Goal: Transaction & Acquisition: Purchase product/service

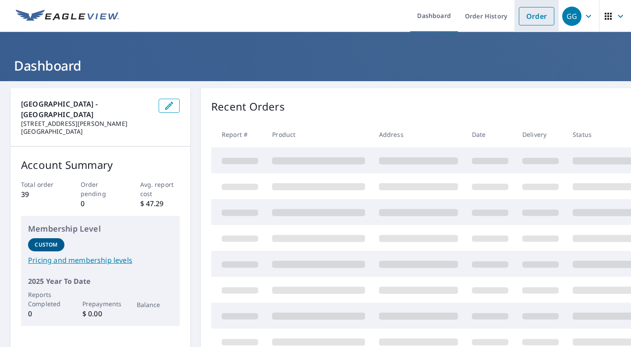
click at [524, 19] on link "Order" at bounding box center [536, 16] width 35 height 18
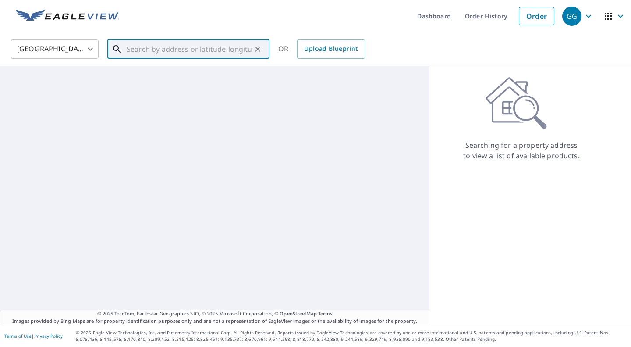
click at [198, 44] on input "text" at bounding box center [189, 49] width 125 height 25
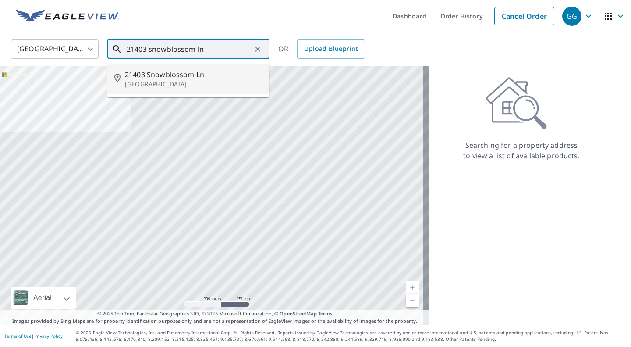
click at [182, 80] on p "[GEOGRAPHIC_DATA]" at bounding box center [194, 84] width 138 height 9
type input "[STREET_ADDRESS]"
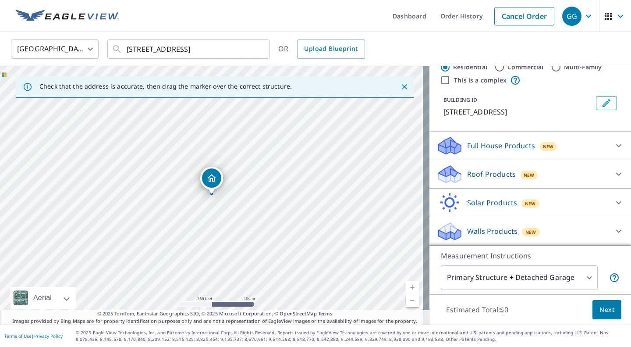
scroll to position [36, 0]
click at [533, 180] on div "Roof Products New" at bounding box center [522, 174] width 172 height 21
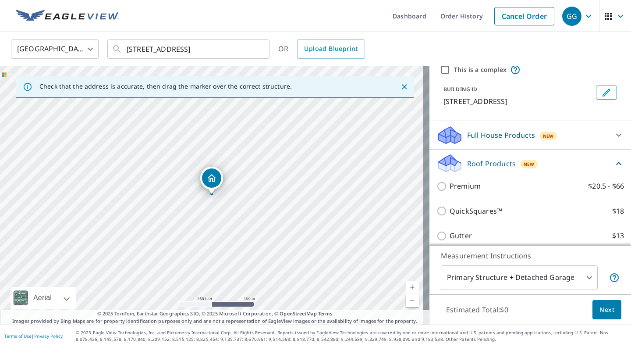
click at [460, 199] on div "Premium $20.5 - $66" at bounding box center [530, 186] width 188 height 25
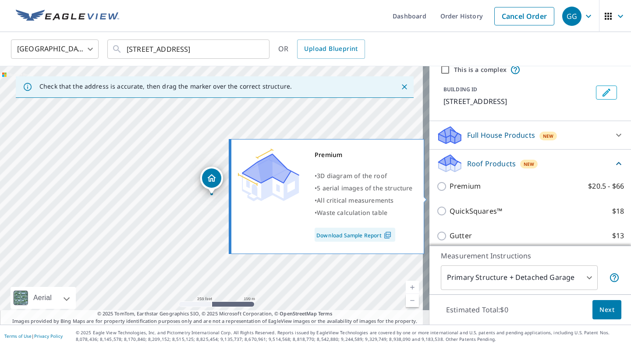
click at [461, 192] on p "Premium" at bounding box center [465, 186] width 31 height 11
click at [450, 192] on input "Premium $20.5 - $66" at bounding box center [442, 186] width 13 height 11
checkbox input "true"
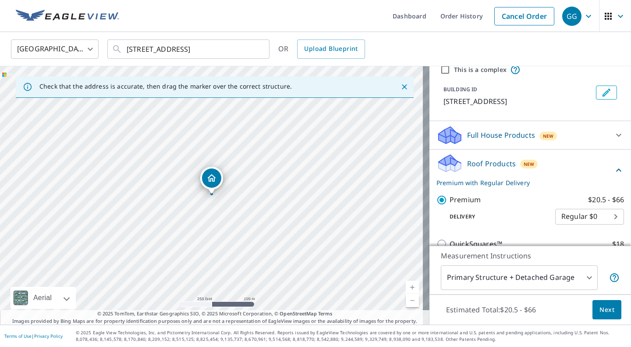
scroll to position [168, 0]
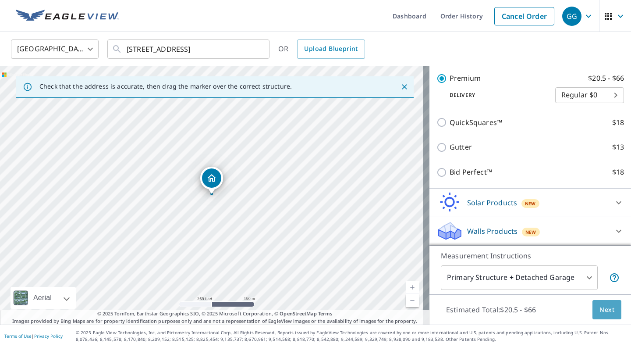
click at [599, 312] on span "Next" at bounding box center [606, 309] width 15 height 11
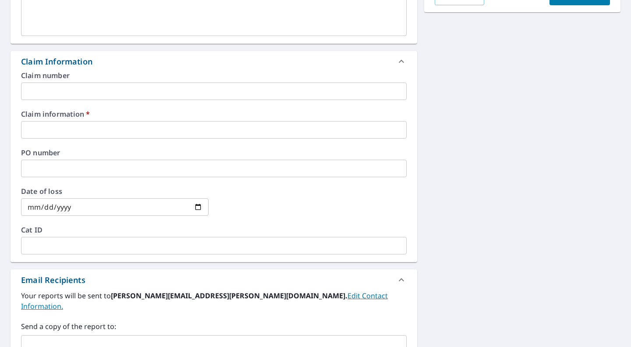
scroll to position [368, 0]
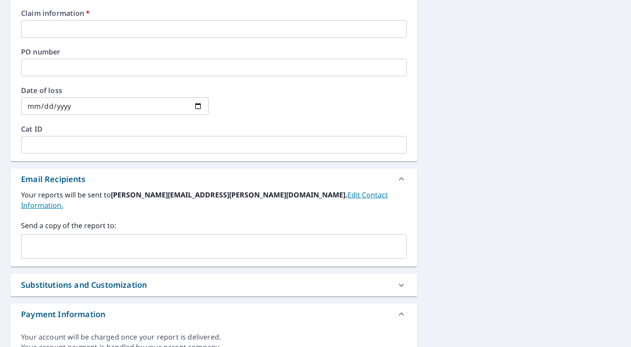
click at [80, 238] on input "text" at bounding box center [207, 246] width 365 height 17
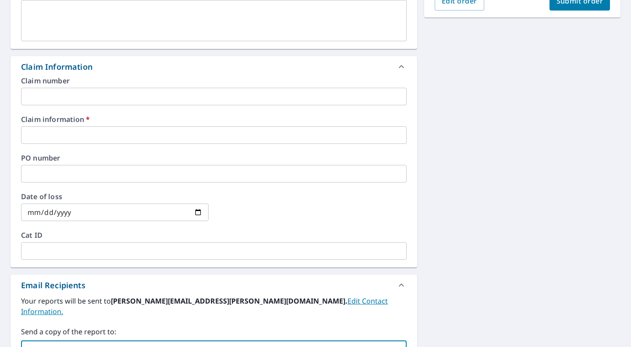
scroll to position [262, 0]
type input "[EMAIL_ADDRESS][PERSON_NAME][DOMAIN_NAME]"
checkbox input "true"
click at [102, 138] on input "text" at bounding box center [214, 135] width 386 height 18
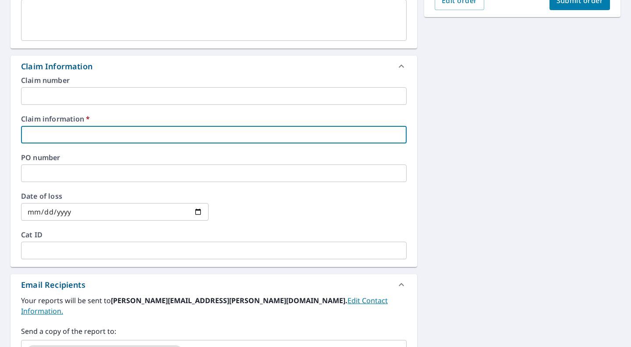
type input "c"
checkbox input "true"
type input "ch"
checkbox input "true"
type input "[PERSON_NAME]"
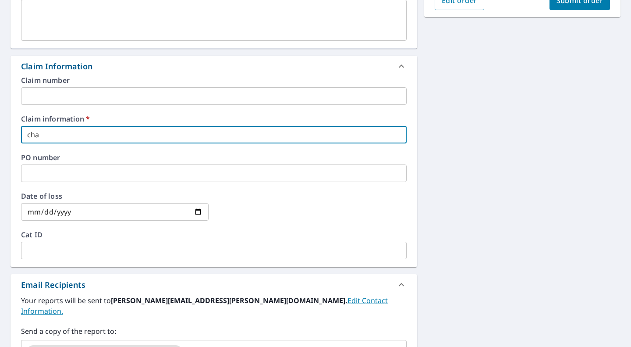
checkbox input "true"
type input "chase"
checkbox input "true"
type input "[PERSON_NAME]"
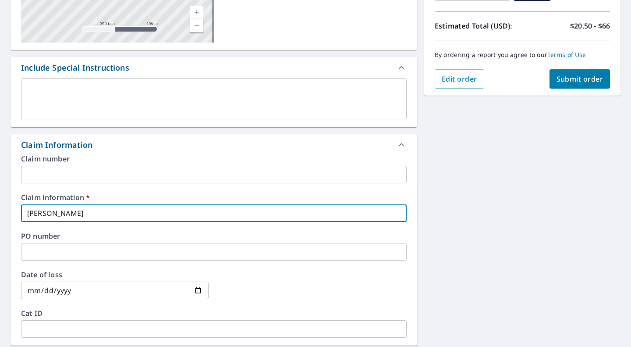
scroll to position [177, 0]
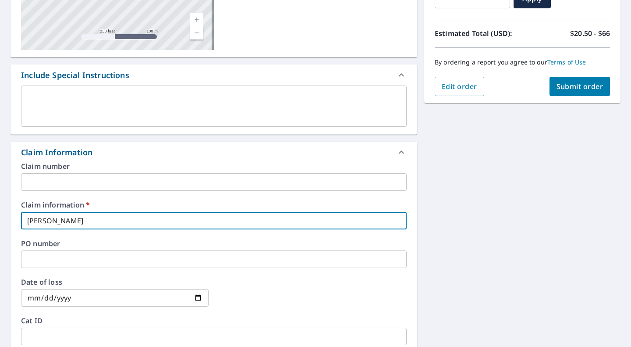
click at [572, 81] on button "Submit order" at bounding box center [580, 86] width 61 height 19
checkbox input "true"
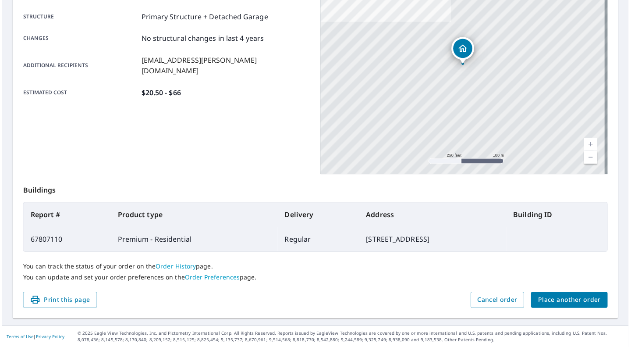
scroll to position [156, 0]
